Goal: Task Accomplishment & Management: Manage account settings

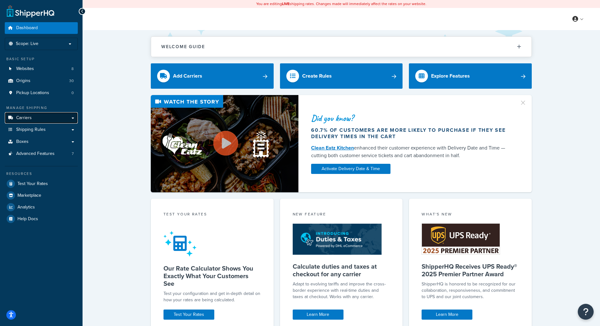
click at [50, 123] on link "Carriers" at bounding box center [41, 118] width 73 height 12
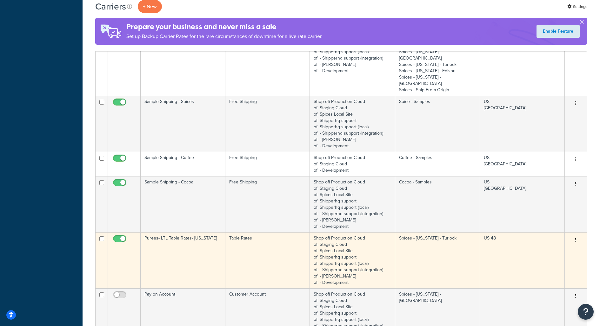
scroll to position [809, 0]
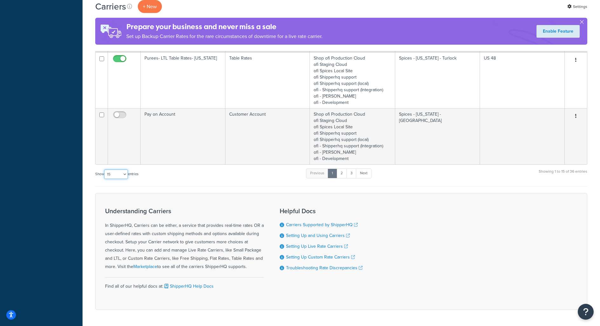
click at [116, 170] on select "10 15 25 50 100" at bounding box center [116, 175] width 24 height 10
select select "100"
click at [105, 179] on select "10 15 25 50 100" at bounding box center [116, 175] width 24 height 10
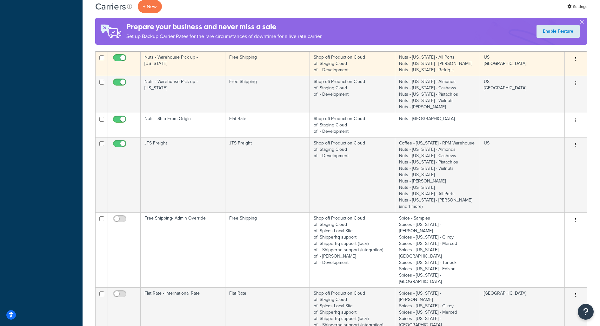
scroll to position [955, 0]
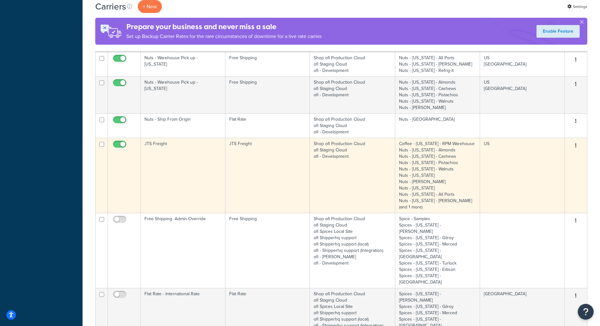
click at [167, 166] on td "JTS Freight" at bounding box center [183, 175] width 85 height 75
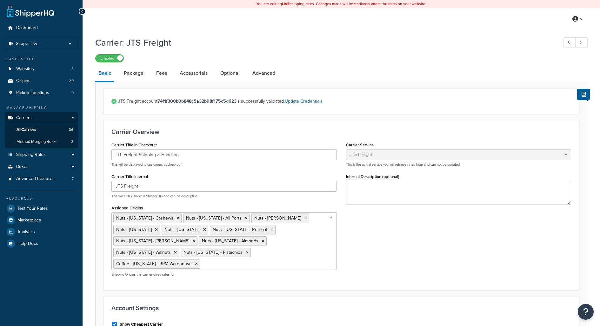
select select "jtsFreight"
click at [296, 99] on link "Update Credentials" at bounding box center [304, 101] width 38 height 7
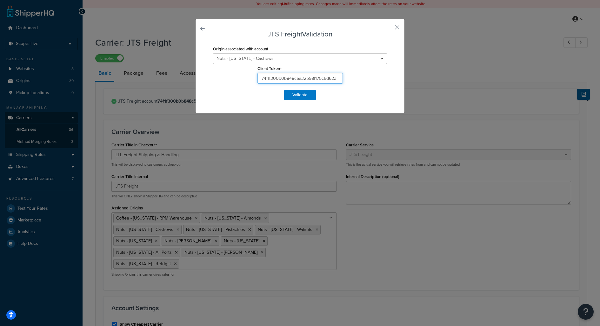
click at [307, 78] on input "74f1f300b0b848c5a32b98f175c5d623" at bounding box center [299, 78] width 85 height 11
click at [388, 29] on button "button" at bounding box center [388, 30] width 2 height 2
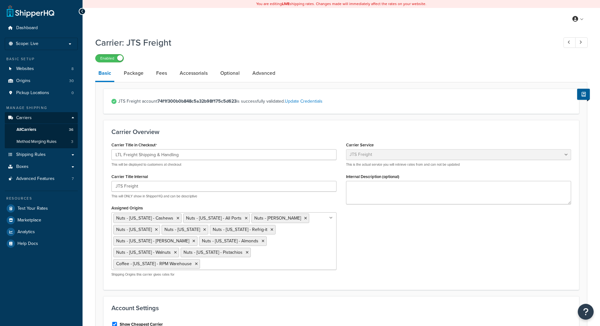
select select "jtsFreight"
